Goal: Information Seeking & Learning: Learn about a topic

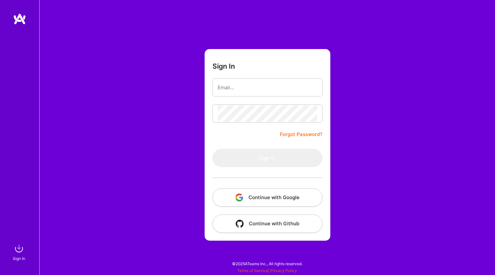
click at [264, 193] on button "Continue with Google" at bounding box center [267, 197] width 110 height 18
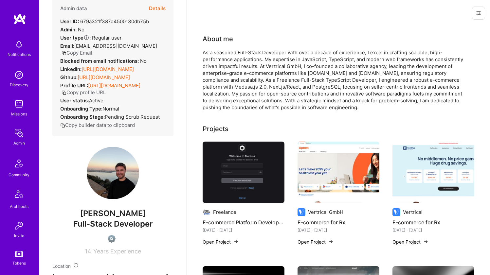
scroll to position [22, 0]
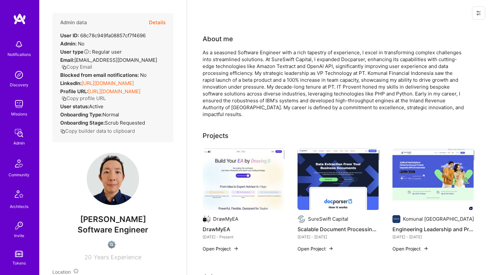
click at [93, 86] on link "https://linkedin.com/in/marioyuwono" at bounding box center [107, 83] width 52 height 6
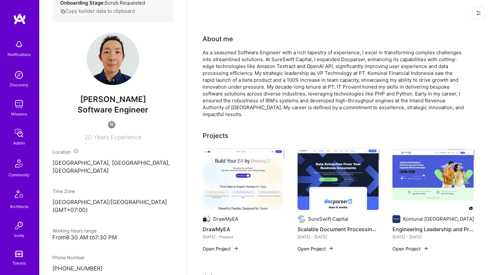
scroll to position [275, 0]
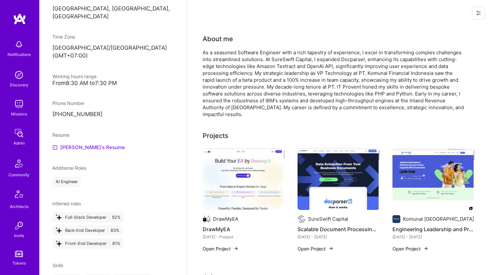
click at [74, 144] on link "Mario's Resume" at bounding box center [88, 148] width 73 height 8
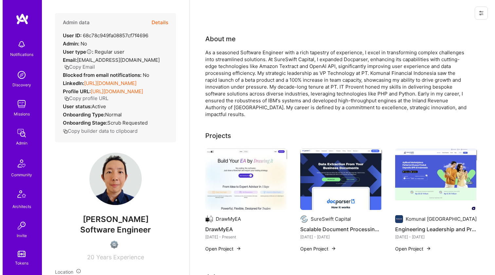
scroll to position [97, 0]
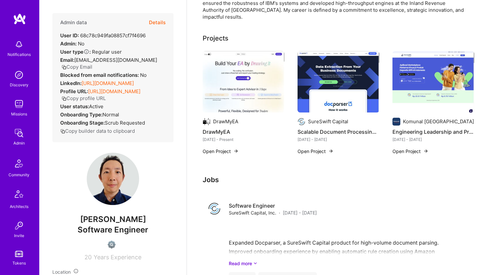
click at [230, 89] on img at bounding box center [244, 82] width 82 height 62
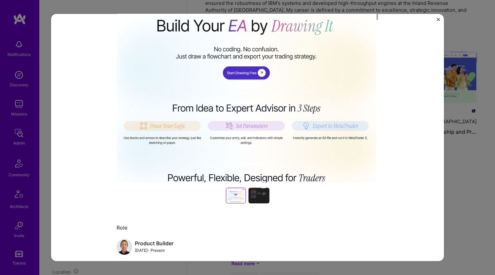
scroll to position [193, 0]
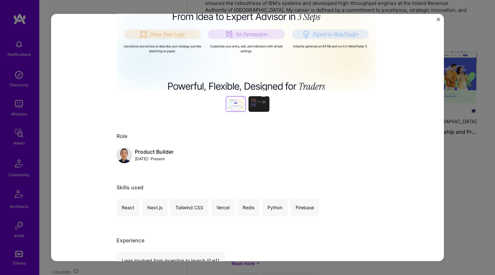
click at [249, 109] on div at bounding box center [258, 104] width 21 height 16
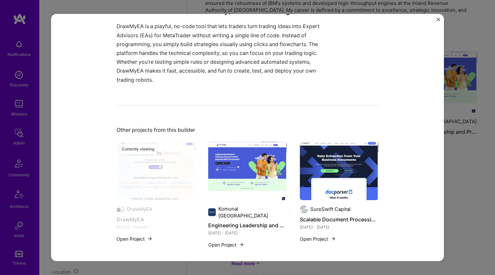
scroll to position [479, 0]
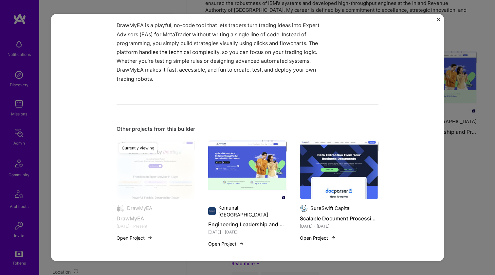
click at [226, 158] on img at bounding box center [247, 169] width 79 height 59
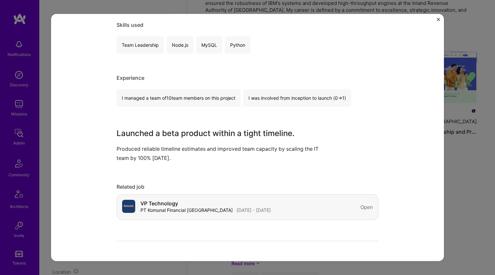
scroll to position [470, 0]
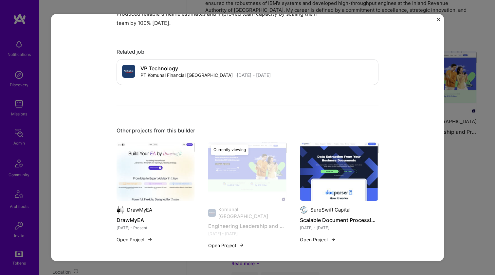
click at [317, 165] on img at bounding box center [339, 171] width 79 height 59
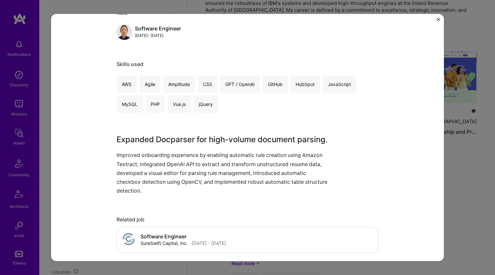
scroll to position [185, 0]
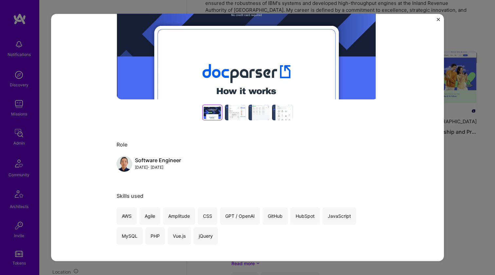
click at [231, 115] on div at bounding box center [235, 113] width 21 height 16
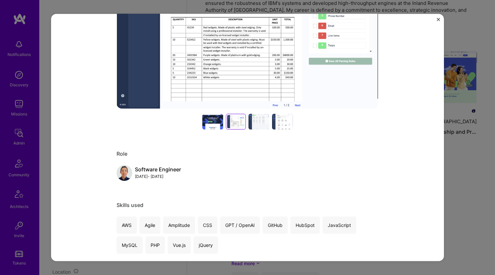
scroll to position [306, 0]
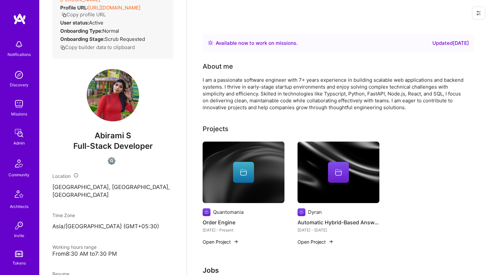
scroll to position [211, 0]
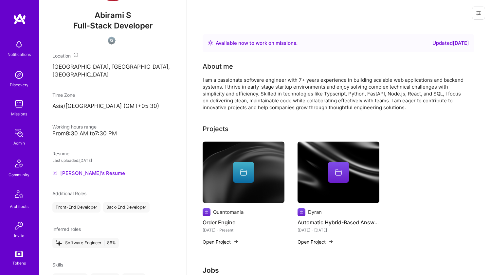
click at [70, 170] on link "Abirami's Resume" at bounding box center [88, 173] width 73 height 8
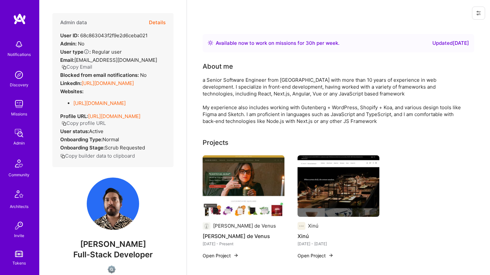
click at [98, 80] on link "https://linkedin.com/in/roier" at bounding box center [107, 83] width 52 height 6
click at [91, 100] on link "https://roier.systems/" at bounding box center [99, 103] width 52 height 6
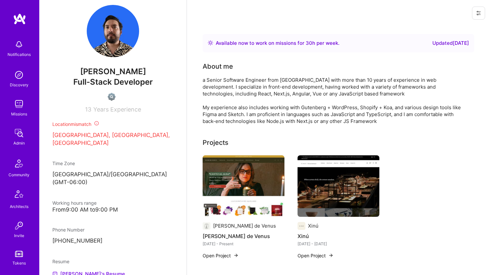
scroll to position [218, 0]
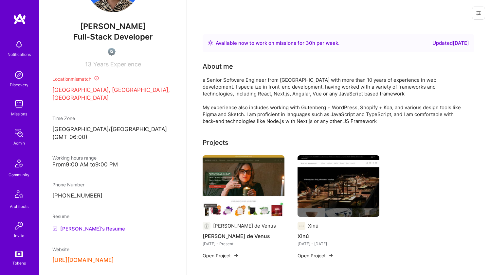
click at [66, 225] on link "Rodrigo's Resume" at bounding box center [88, 229] width 73 height 8
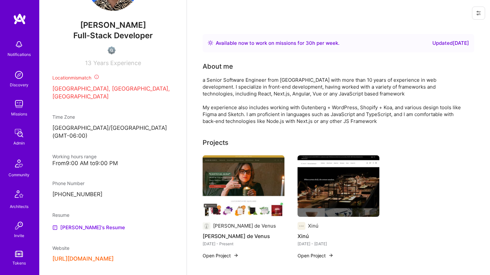
click at [82, 256] on button "https://roier.systems/" at bounding box center [82, 259] width 61 height 7
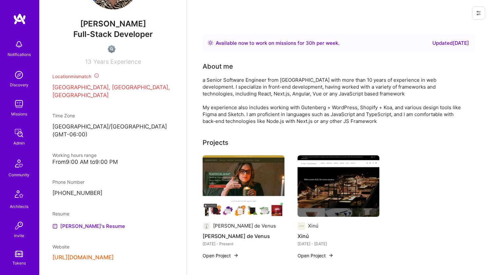
click at [248, 83] on div "a Senior Software Engineer from Mexico City with more than 10 years of experien…" at bounding box center [334, 101] width 262 height 48
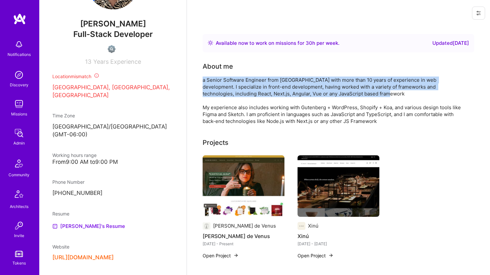
click at [248, 83] on div "a Senior Software Engineer from Mexico City with more than 10 years of experien…" at bounding box center [334, 101] width 262 height 48
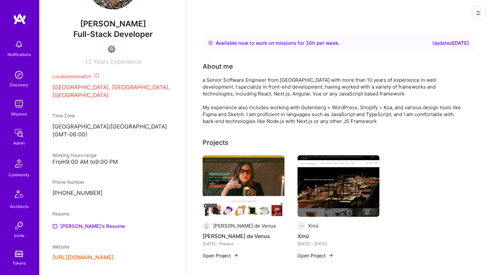
click at [248, 83] on div "a Senior Software Engineer from Mexico City with more than 10 years of experien…" at bounding box center [334, 101] width 262 height 48
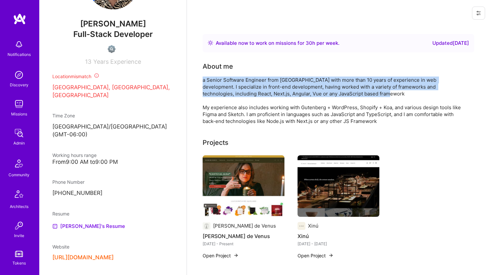
click at [248, 83] on div "a Senior Software Engineer from Mexico City with more than 10 years of experien…" at bounding box center [334, 101] width 262 height 48
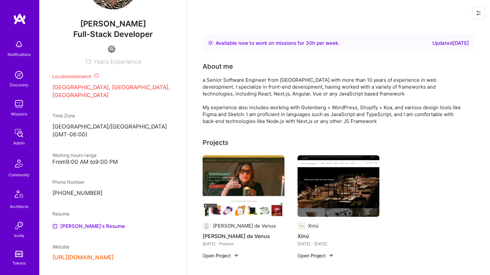
click at [248, 83] on div "a Senior Software Engineer from Mexico City with more than 10 years of experien…" at bounding box center [334, 101] width 262 height 48
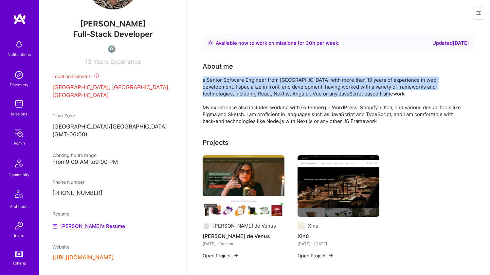
click at [236, 119] on div "a Senior Software Engineer from Mexico City with more than 10 years of experien…" at bounding box center [334, 101] width 262 height 48
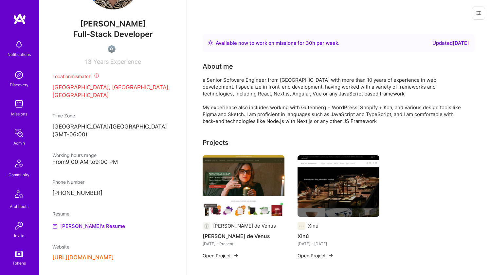
click at [236, 119] on div "a Senior Software Engineer from Mexico City with more than 10 years of experien…" at bounding box center [334, 101] width 262 height 48
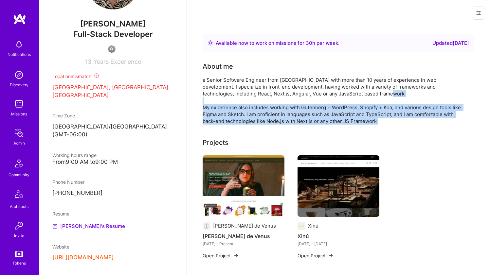
click at [229, 87] on div "a Senior Software Engineer from Mexico City with more than 10 years of experien…" at bounding box center [334, 101] width 262 height 48
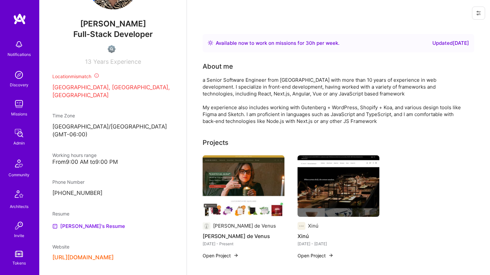
click at [229, 87] on div "a Senior Software Engineer from Mexico City with more than 10 years of experien…" at bounding box center [334, 101] width 262 height 48
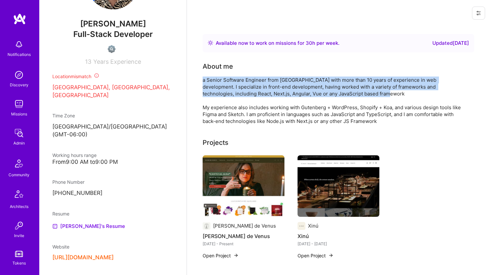
click at [229, 114] on div "a Senior Software Engineer from Mexico City with more than 10 years of experien…" at bounding box center [334, 101] width 262 height 48
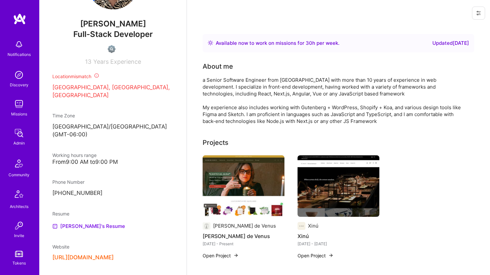
click at [229, 114] on div "a Senior Software Engineer from Mexico City with more than 10 years of experien…" at bounding box center [334, 101] width 262 height 48
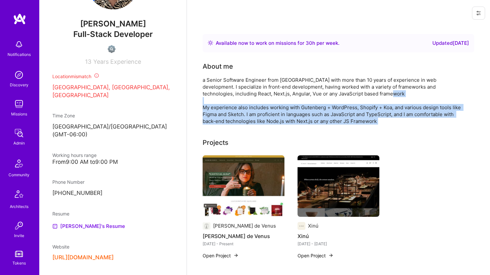
click at [232, 89] on div "a Senior Software Engineer from Mexico City with more than 10 years of experien…" at bounding box center [334, 101] width 262 height 48
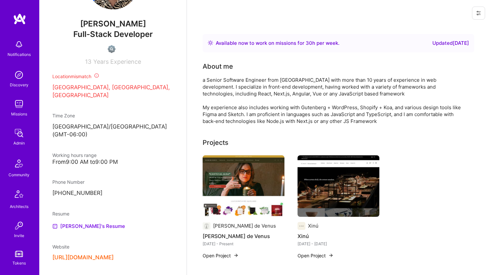
click at [232, 89] on div "a Senior Software Engineer from Mexico City with more than 10 years of experien…" at bounding box center [334, 101] width 262 height 48
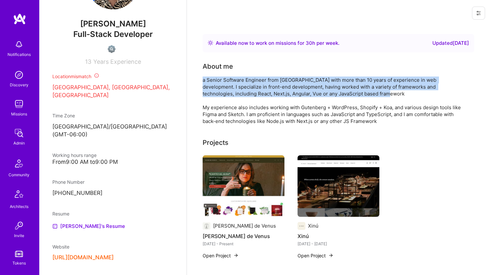
click at [230, 115] on div "a Senior Software Engineer from Mexico City with more than 10 years of experien…" at bounding box center [334, 101] width 262 height 48
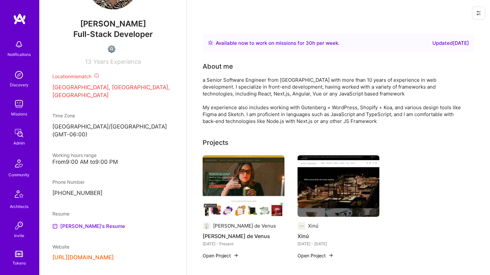
click at [230, 115] on div "a Senior Software Engineer from Mexico City with more than 10 years of experien…" at bounding box center [334, 101] width 262 height 48
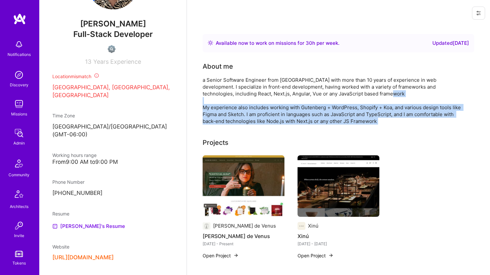
click at [225, 101] on div "a Senior Software Engineer from Mexico City with more than 10 years of experien…" at bounding box center [334, 101] width 262 height 48
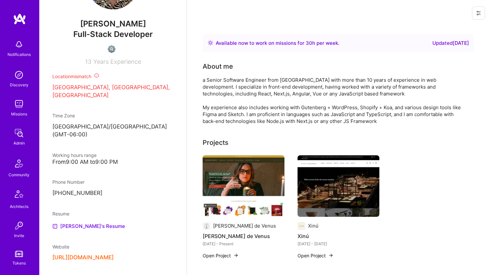
click at [225, 101] on div "a Senior Software Engineer from Mexico City with more than 10 years of experien…" at bounding box center [334, 101] width 262 height 48
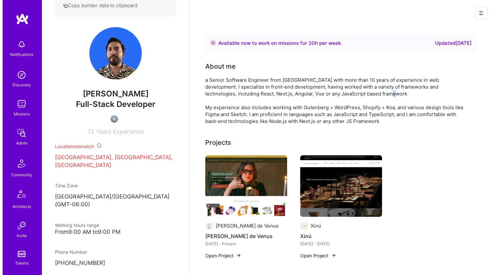
scroll to position [123, 0]
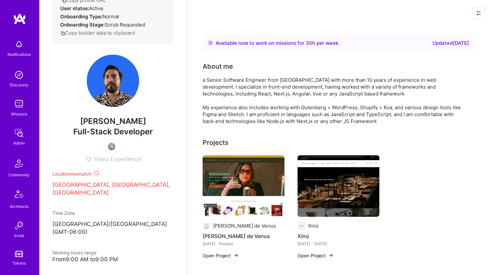
click at [268, 164] on img at bounding box center [244, 186] width 82 height 62
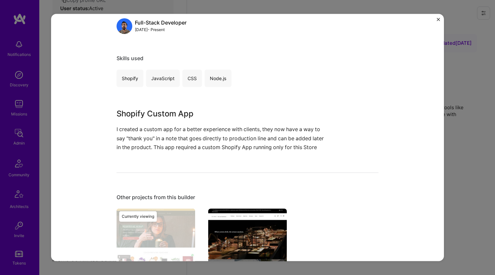
scroll to position [357, 0]
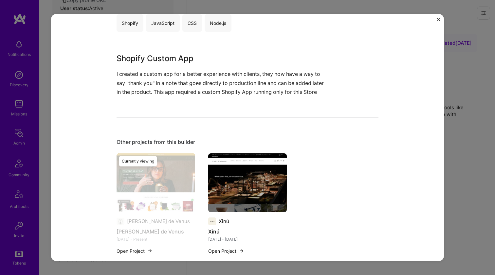
click at [267, 169] on img at bounding box center [247, 182] width 79 height 59
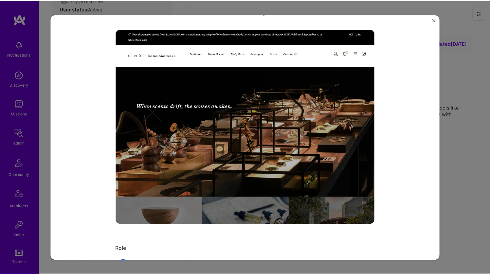
scroll to position [280, 0]
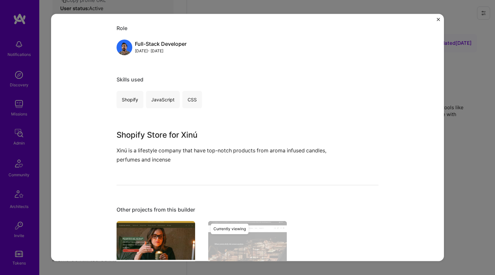
click at [484, 125] on div "Xinú Xinú Beauty Role Full-Stack Developer Dec, 2024 - Aug, 2025 Skills used Sh…" at bounding box center [247, 137] width 495 height 275
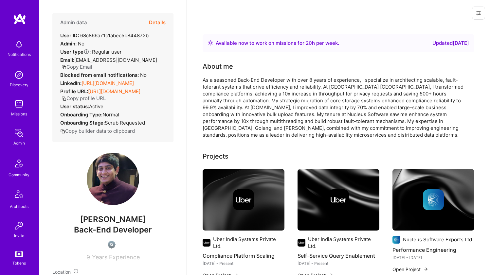
click at [112, 82] on link "https://linkedin.com/in/prashant-kumar-b036551b4" at bounding box center [107, 83] width 52 height 6
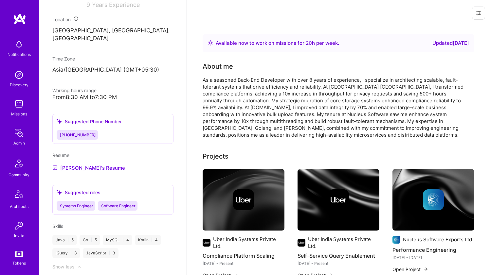
scroll to position [301, 0]
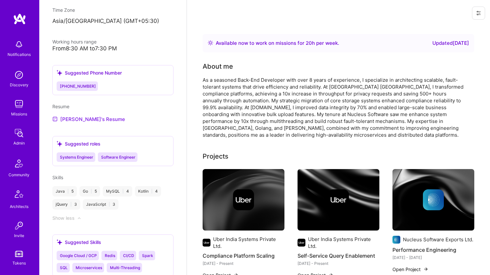
click at [98, 122] on link "Prashant's Resume" at bounding box center [88, 119] width 73 height 8
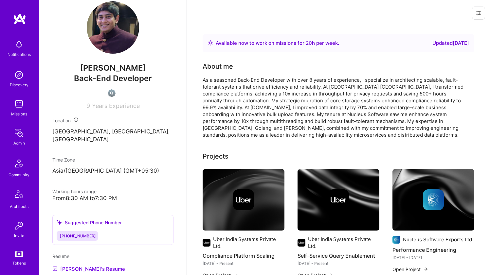
scroll to position [9, 0]
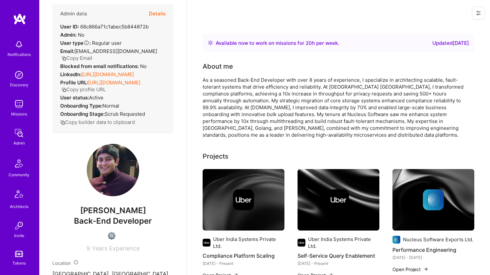
click at [162, 80] on div "Admin data Details User ID: 68c866a71c1abec5b844872b Admin: No User type Regula…" at bounding box center [112, 68] width 121 height 129
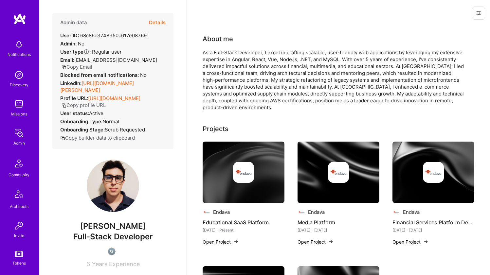
click at [110, 79] on div "Admin data Details User ID: 68c86c3748350c617e087691 Admin: No User type Regula…" at bounding box center [112, 81] width 121 height 136
click at [108, 82] on link "[URL][DOMAIN_NAME][PERSON_NAME]" at bounding box center [97, 86] width 74 height 13
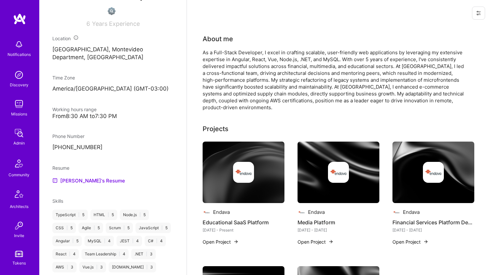
scroll to position [268, 0]
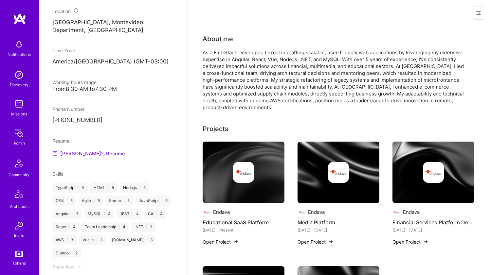
click at [69, 157] on link "[PERSON_NAME]'s Resume" at bounding box center [88, 154] width 73 height 8
click at [249, 74] on div "As a Full-Stack Developer, I excel in crafting scalable, user-friendly web appl…" at bounding box center [334, 80] width 262 height 62
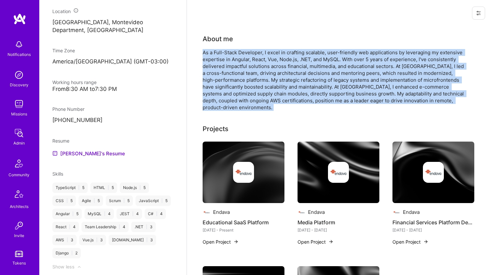
click at [249, 74] on div "As a Full-Stack Developer, I excel in crafting scalable, user-friendly web appl…" at bounding box center [334, 80] width 262 height 62
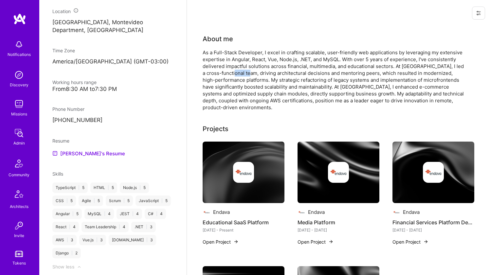
click at [249, 74] on div "As a Full-Stack Developer, I excel in crafting scalable, user-friendly web appl…" at bounding box center [334, 80] width 262 height 62
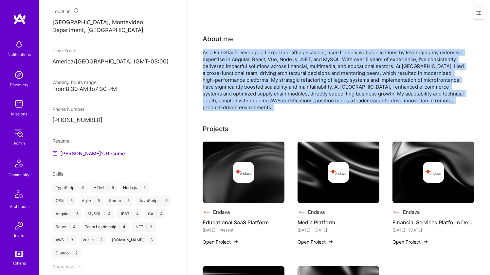
click at [249, 74] on div "As a Full-Stack Developer, I excel in crafting scalable, user-friendly web appl…" at bounding box center [334, 80] width 262 height 62
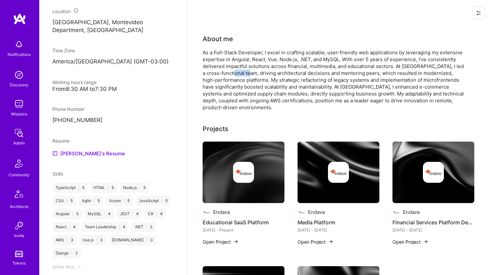
click at [249, 74] on div "As a Full-Stack Developer, I excel in crafting scalable, user-friendly web appl…" at bounding box center [334, 80] width 262 height 62
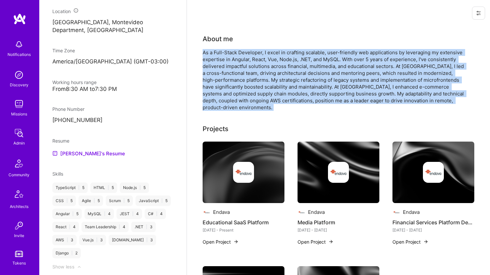
click at [249, 74] on div "As a Full-Stack Developer, I excel in crafting scalable, user-friendly web appl…" at bounding box center [334, 80] width 262 height 62
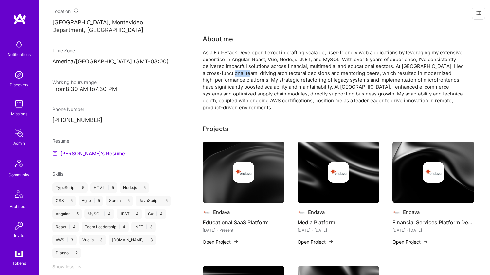
click at [249, 74] on div "As a Full-Stack Developer, I excel in crafting scalable, user-friendly web appl…" at bounding box center [334, 80] width 262 height 62
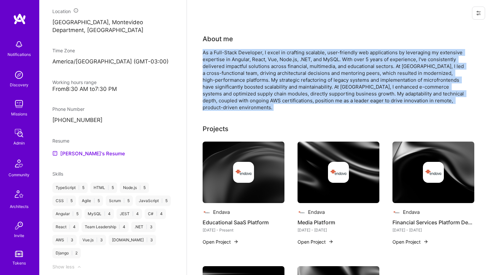
click at [249, 74] on div "As a Full-Stack Developer, I excel in crafting scalable, user-friendly web appl…" at bounding box center [334, 80] width 262 height 62
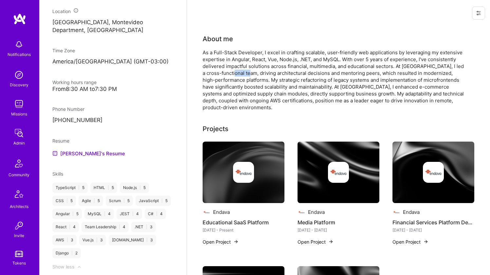
click at [249, 74] on div "As a Full-Stack Developer, I excel in crafting scalable, user-friendly web appl…" at bounding box center [334, 80] width 262 height 62
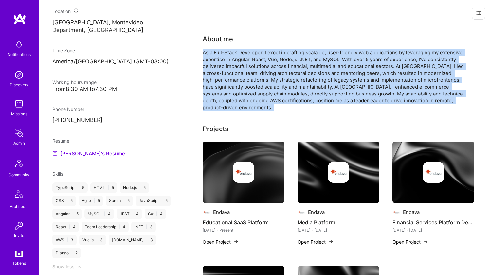
click at [249, 74] on div "As a Full-Stack Developer, I excel in crafting scalable, user-friendly web appl…" at bounding box center [334, 80] width 262 height 62
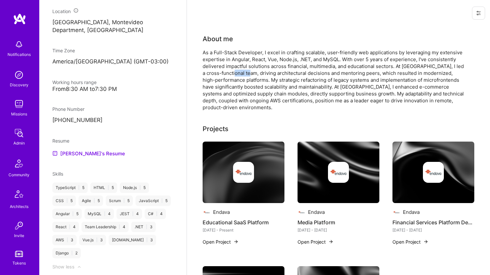
click at [249, 74] on div "As a Full-Stack Developer, I excel in crafting scalable, user-friendly web appl…" at bounding box center [334, 80] width 262 height 62
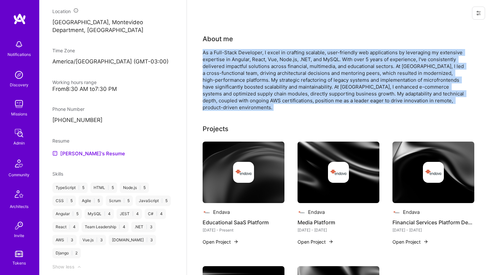
click at [249, 74] on div "As a Full-Stack Developer, I excel in crafting scalable, user-friendly web appl…" at bounding box center [334, 80] width 262 height 62
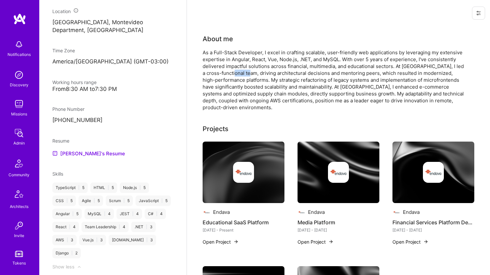
click at [249, 74] on div "As a Full-Stack Developer, I excel in crafting scalable, user-friendly web appl…" at bounding box center [334, 80] width 262 height 62
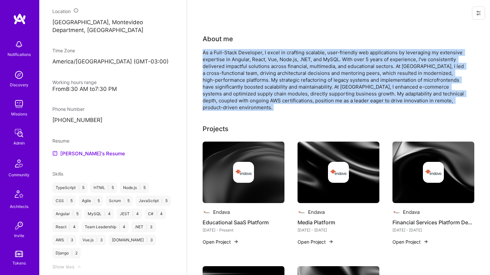
click at [249, 74] on div "As a Full-Stack Developer, I excel in crafting scalable, user-friendly web appl…" at bounding box center [334, 80] width 262 height 62
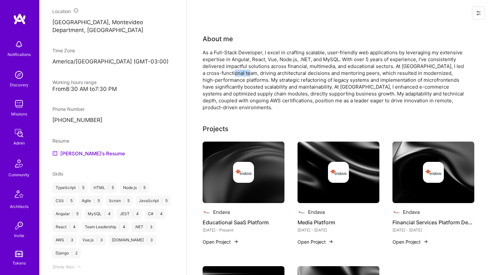
click at [249, 74] on div "As a Full-Stack Developer, I excel in crafting scalable, user-friendly web appl…" at bounding box center [334, 80] width 262 height 62
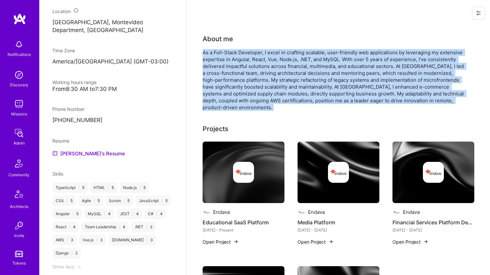
click at [249, 74] on div "As a Full-Stack Developer, I excel in crafting scalable, user-friendly web appl…" at bounding box center [334, 80] width 262 height 62
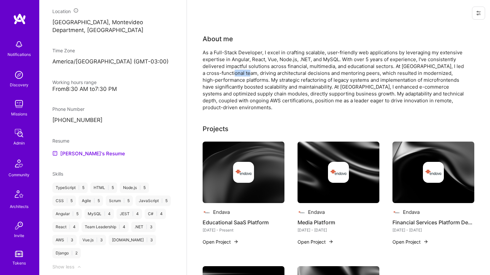
click at [249, 74] on div "As a Full-Stack Developer, I excel in crafting scalable, user-friendly web appl…" at bounding box center [334, 80] width 262 height 62
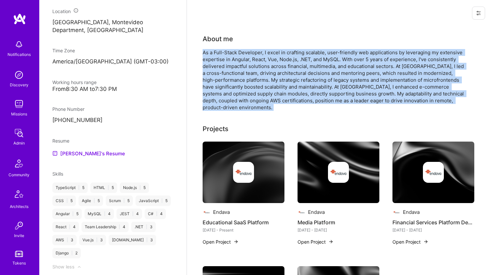
click at [249, 74] on div "As a Full-Stack Developer, I excel in crafting scalable, user-friendly web appl…" at bounding box center [334, 80] width 262 height 62
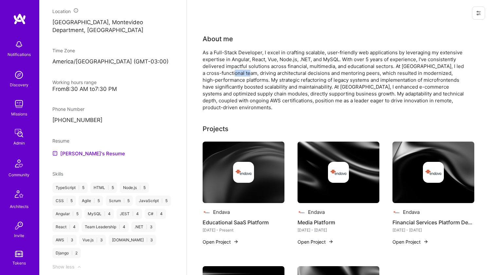
click at [249, 74] on div "As a Full-Stack Developer, I excel in crafting scalable, user-friendly web appl…" at bounding box center [334, 80] width 262 height 62
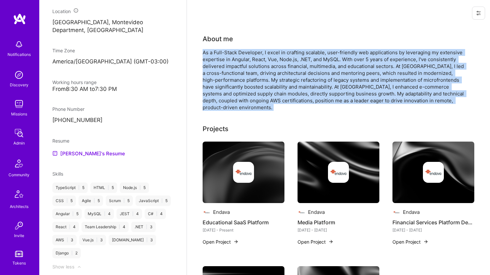
click at [249, 74] on div "As a Full-Stack Developer, I excel in crafting scalable, user-friendly web appl…" at bounding box center [334, 80] width 262 height 62
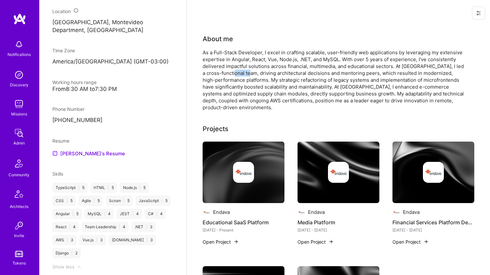
click at [249, 74] on div "As a Full-Stack Developer, I excel in crafting scalable, user-friendly web appl…" at bounding box center [334, 80] width 262 height 62
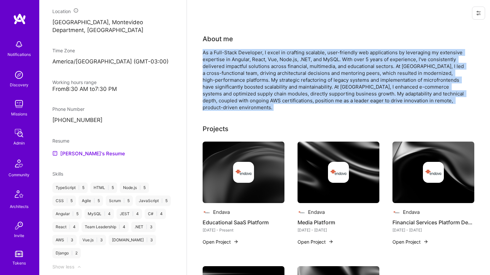
click at [249, 74] on div "As a Full-Stack Developer, I excel in crafting scalable, user-friendly web appl…" at bounding box center [334, 80] width 262 height 62
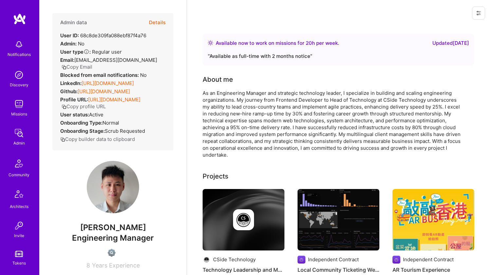
click at [125, 81] on link "[URL][DOMAIN_NAME]" at bounding box center [107, 83] width 52 height 6
click at [102, 95] on link "[URL][DOMAIN_NAME]" at bounding box center [104, 91] width 52 height 6
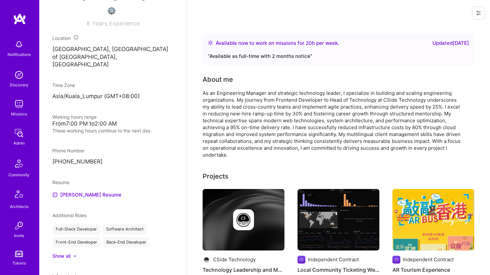
scroll to position [293, 0]
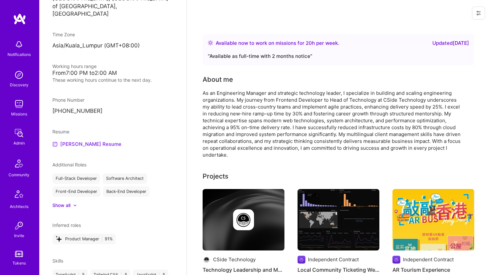
click at [71, 148] on link "[PERSON_NAME] Resume" at bounding box center [86, 144] width 69 height 8
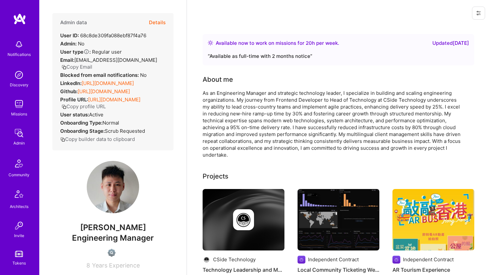
click at [267, 127] on div "As an Engineering Manager and strategic technology leader, I specialize in buil…" at bounding box center [334, 124] width 262 height 69
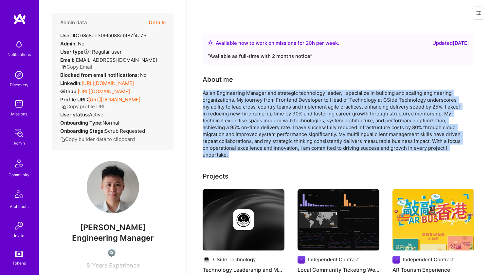
click at [267, 127] on div "As an Engineering Manager and strategic technology leader, I specialize in buil…" at bounding box center [334, 124] width 262 height 69
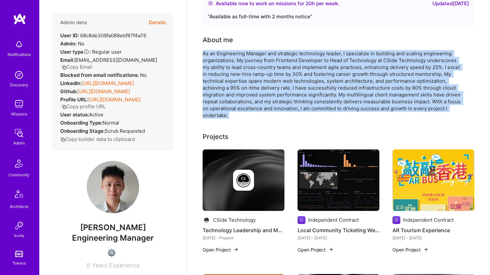
scroll to position [38, 0]
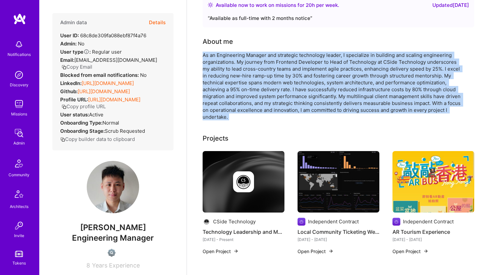
click at [286, 67] on div "As an Engineering Manager and strategic technology leader, I specialize in buil…" at bounding box center [334, 86] width 262 height 69
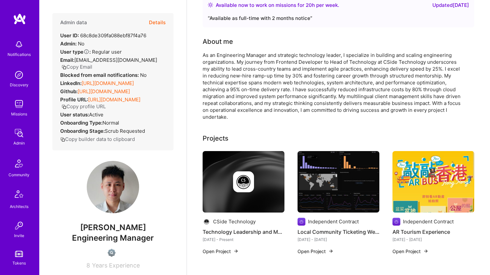
click at [286, 67] on div "As an Engineering Manager and strategic technology leader, I specialize in buil…" at bounding box center [334, 86] width 262 height 69
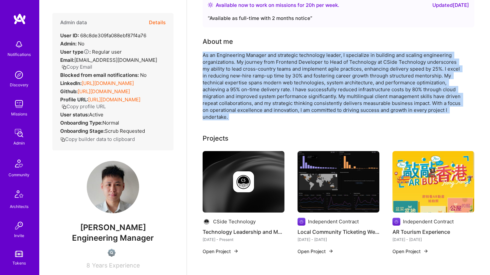
click at [278, 84] on div "As an Engineering Manager and strategic technology leader, I specialize in buil…" at bounding box center [334, 86] width 262 height 69
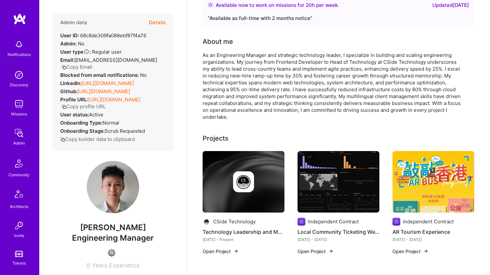
click at [278, 84] on div "As an Engineering Manager and strategic technology leader, I specialize in buil…" at bounding box center [334, 86] width 262 height 69
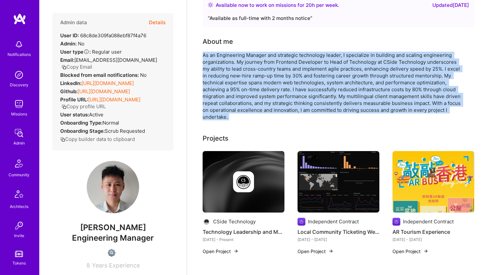
click at [271, 100] on div "As an Engineering Manager and strategic technology leader, I specialize in buil…" at bounding box center [334, 86] width 262 height 69
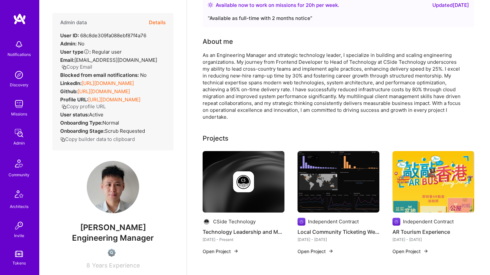
click at [271, 100] on div "As an Engineering Manager and strategic technology leader, I specialize in buil…" at bounding box center [334, 86] width 262 height 69
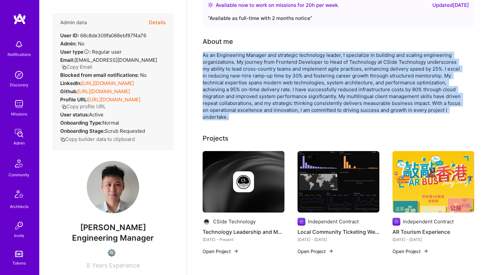
click at [271, 100] on div "As an Engineering Manager and strategic technology leader, I specialize in buil…" at bounding box center [334, 86] width 262 height 69
click at [270, 95] on div "As an Engineering Manager and strategic technology leader, I specialize in buil…" at bounding box center [334, 86] width 262 height 69
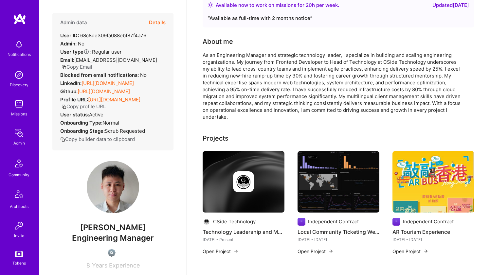
click at [270, 95] on div "As an Engineering Manager and strategic technology leader, I specialize in buil…" at bounding box center [334, 86] width 262 height 69
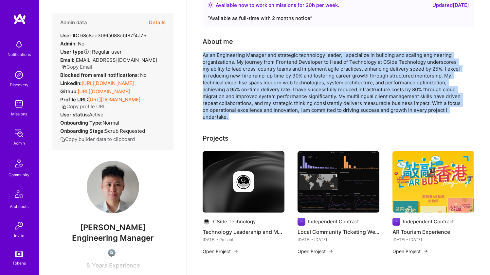
click at [265, 107] on div "As an Engineering Manager and strategic technology leader, I specialize in buil…" at bounding box center [334, 86] width 262 height 69
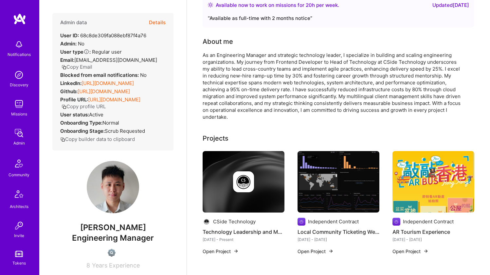
click at [265, 107] on div "As an Engineering Manager and strategic technology leader, I specialize in buil…" at bounding box center [334, 86] width 262 height 69
click at [265, 100] on div "As an Engineering Manager and strategic technology leader, I specialize in buil…" at bounding box center [334, 86] width 262 height 69
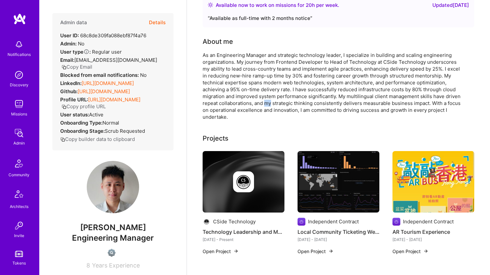
click at [265, 100] on div "As an Engineering Manager and strategic technology leader, I specialize in buil…" at bounding box center [334, 86] width 262 height 69
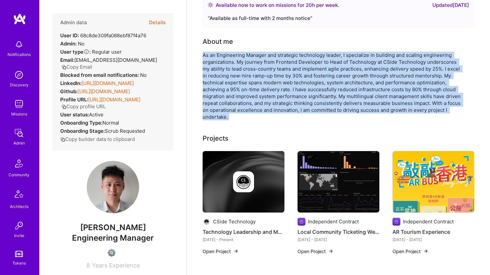
click at [265, 100] on div "As an Engineering Manager and strategic technology leader, I specialize in buil…" at bounding box center [334, 86] width 262 height 69
click at [266, 96] on div "As an Engineering Manager and strategic technology leader, I specialize in buil…" at bounding box center [334, 86] width 262 height 69
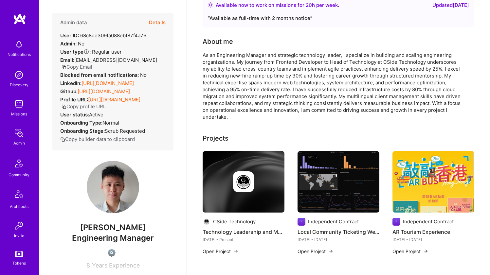
click at [266, 96] on div "As an Engineering Manager and strategic technology leader, I specialize in buil…" at bounding box center [334, 86] width 262 height 69
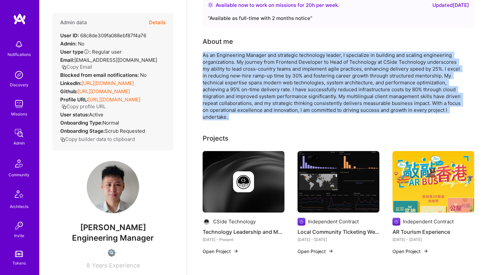
click at [269, 87] on div "As an Engineering Manager and strategic technology leader, I specialize in buil…" at bounding box center [334, 86] width 262 height 69
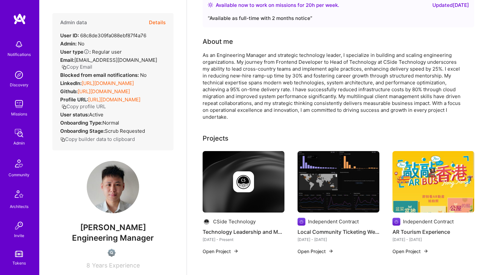
click at [269, 87] on div "As an Engineering Manager and strategic technology leader, I specialize in buil…" at bounding box center [334, 86] width 262 height 69
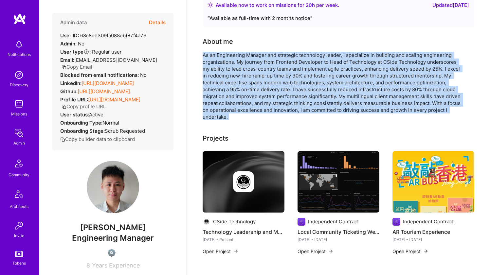
click at [268, 78] on div "As an Engineering Manager and strategic technology leader, I specialize in buil…" at bounding box center [334, 86] width 262 height 69
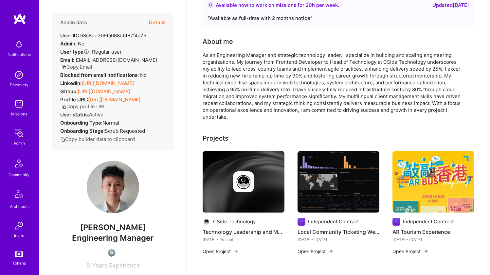
click at [268, 78] on div "As an Engineering Manager and strategic technology leader, I specialize in buil…" at bounding box center [334, 86] width 262 height 69
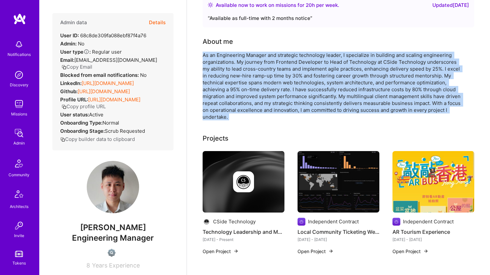
click at [264, 87] on div "As an Engineering Manager and strategic technology leader, I specialize in buil…" at bounding box center [334, 86] width 262 height 69
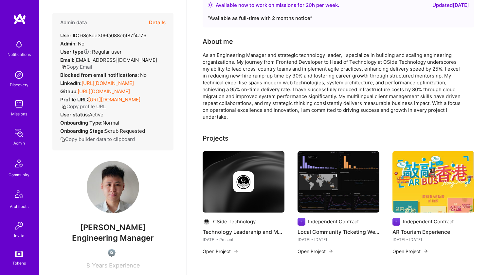
click at [264, 87] on div "As an Engineering Manager and strategic technology leader, I specialize in buil…" at bounding box center [334, 86] width 262 height 69
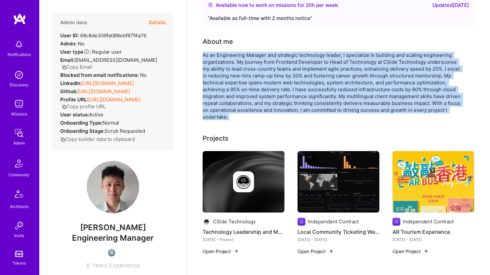
click at [261, 94] on div "As an Engineering Manager and strategic technology leader, I specialize in buil…" at bounding box center [334, 86] width 262 height 69
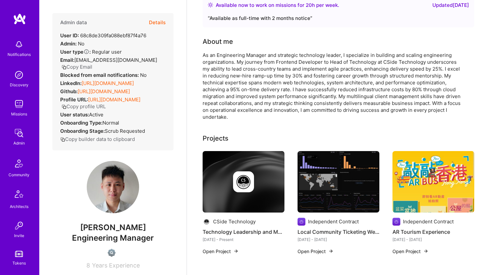
click at [262, 86] on div "As an Engineering Manager and strategic technology leader, I specialize in buil…" at bounding box center [334, 86] width 262 height 69
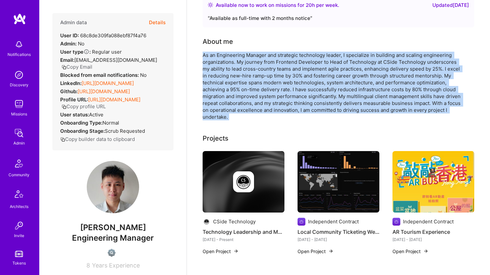
click at [260, 95] on div "As an Engineering Manager and strategic technology leader, I specialize in buil…" at bounding box center [334, 86] width 262 height 69
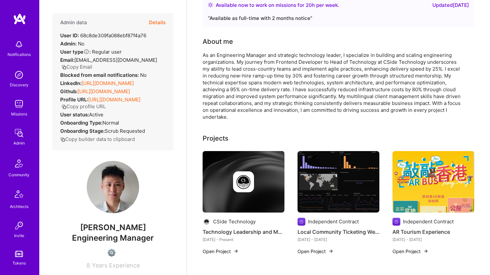
click at [260, 95] on div "As an Engineering Manager and strategic technology leader, I specialize in buil…" at bounding box center [334, 86] width 262 height 69
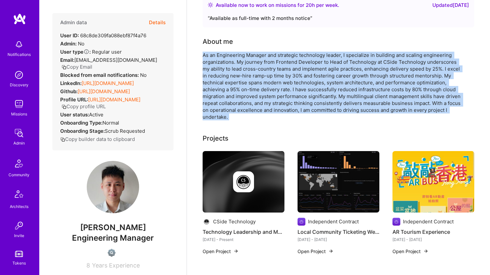
click at [260, 95] on div "As an Engineering Manager and strategic technology leader, I specialize in buil…" at bounding box center [334, 86] width 262 height 69
click at [261, 88] on div "As an Engineering Manager and strategic technology leader, I specialize in buil…" at bounding box center [334, 86] width 262 height 69
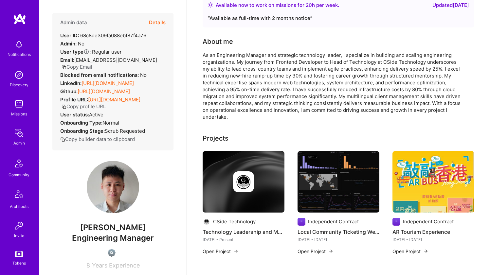
click at [261, 88] on div "As an Engineering Manager and strategic technology leader, I specialize in buil…" at bounding box center [334, 86] width 262 height 69
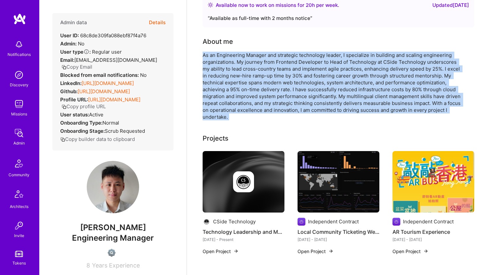
click at [261, 88] on div "As an Engineering Manager and strategic technology leader, I specialize in buil…" at bounding box center [334, 86] width 262 height 69
click at [259, 101] on div "As an Engineering Manager and strategic technology leader, I specialize in buil…" at bounding box center [334, 86] width 262 height 69
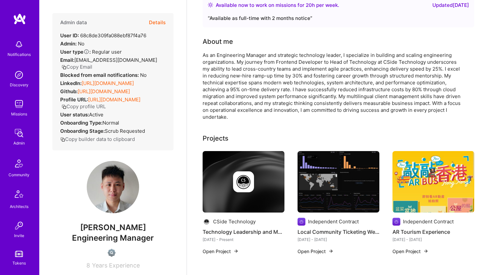
click at [259, 101] on div "As an Engineering Manager and strategic technology leader, I specialize in buil…" at bounding box center [334, 86] width 262 height 69
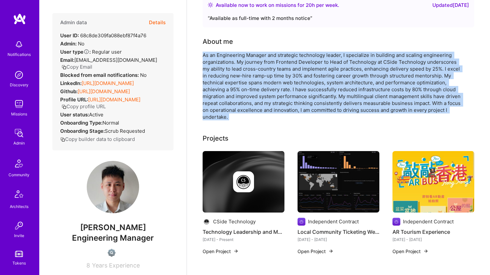
click at [259, 101] on div "As an Engineering Manager and strategic technology leader, I specialize in buil…" at bounding box center [334, 86] width 262 height 69
click at [261, 82] on div "As an Engineering Manager and strategic technology leader, I specialize in buil…" at bounding box center [334, 86] width 262 height 69
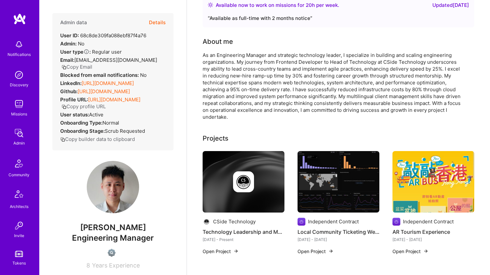
click at [261, 82] on div "As an Engineering Manager and strategic technology leader, I specialize in buil…" at bounding box center [334, 86] width 262 height 69
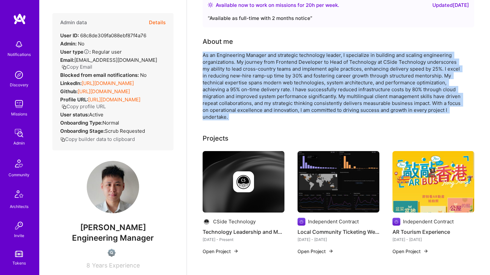
click at [257, 105] on div "As an Engineering Manager and strategic technology leader, I specialize in buil…" at bounding box center [334, 86] width 262 height 69
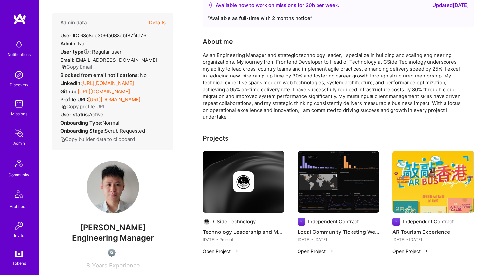
click at [257, 105] on div "As an Engineering Manager and strategic technology leader, I specialize in buil…" at bounding box center [334, 86] width 262 height 69
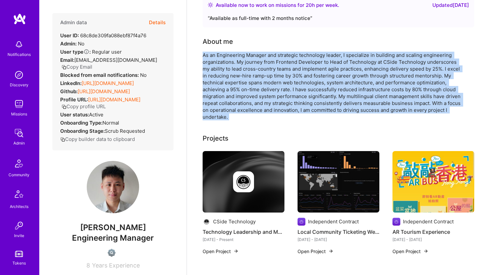
click at [257, 105] on div "As an Engineering Manager and strategic technology leader, I specialize in buil…" at bounding box center [334, 86] width 262 height 69
click at [258, 92] on div "As an Engineering Manager and strategic technology leader, I specialize in buil…" at bounding box center [334, 86] width 262 height 69
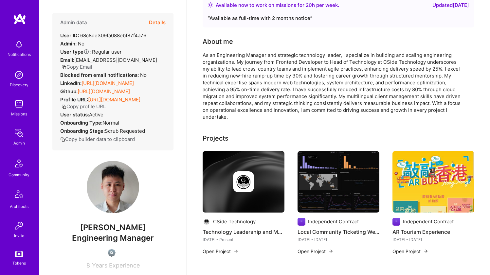
click at [258, 92] on div "As an Engineering Manager and strategic technology leader, I specialize in buil…" at bounding box center [334, 86] width 262 height 69
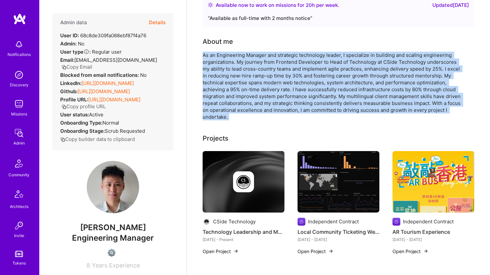
click at [258, 108] on div "As an Engineering Manager and strategic technology leader, I specialize in buil…" at bounding box center [334, 86] width 262 height 69
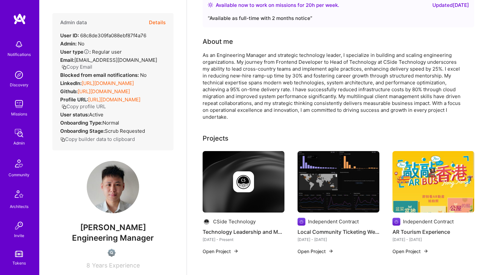
click at [258, 108] on div "As an Engineering Manager and strategic technology leader, I specialize in buil…" at bounding box center [334, 86] width 262 height 69
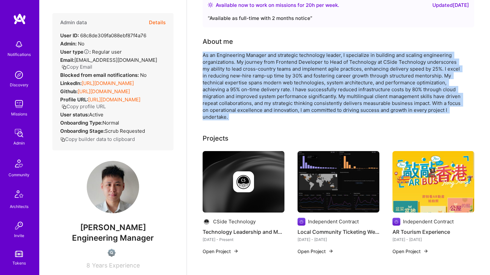
click at [258, 103] on div "As an Engineering Manager and strategic technology leader, I specialize in buil…" at bounding box center [334, 86] width 262 height 69
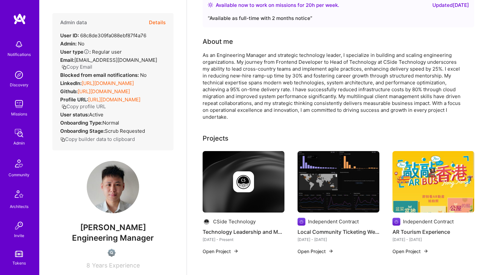
click at [258, 103] on div "As an Engineering Manager and strategic technology leader, I specialize in buil…" at bounding box center [334, 86] width 262 height 69
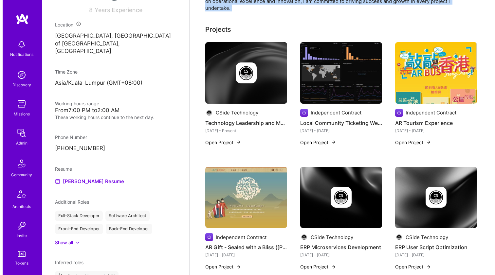
scroll to position [233, 0]
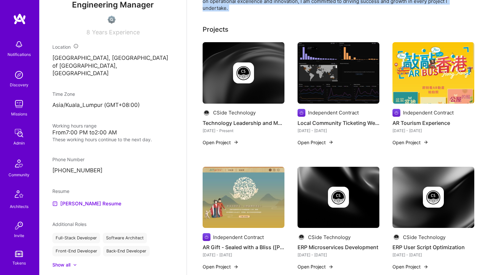
click at [226, 89] on img at bounding box center [244, 73] width 82 height 62
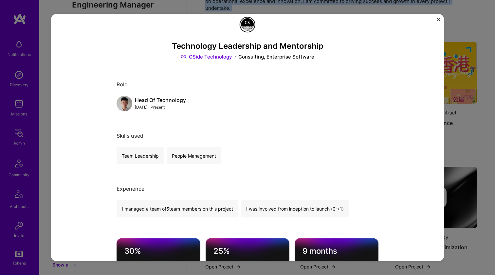
scroll to position [18, 0]
